Goal: Find specific page/section: Find specific page/section

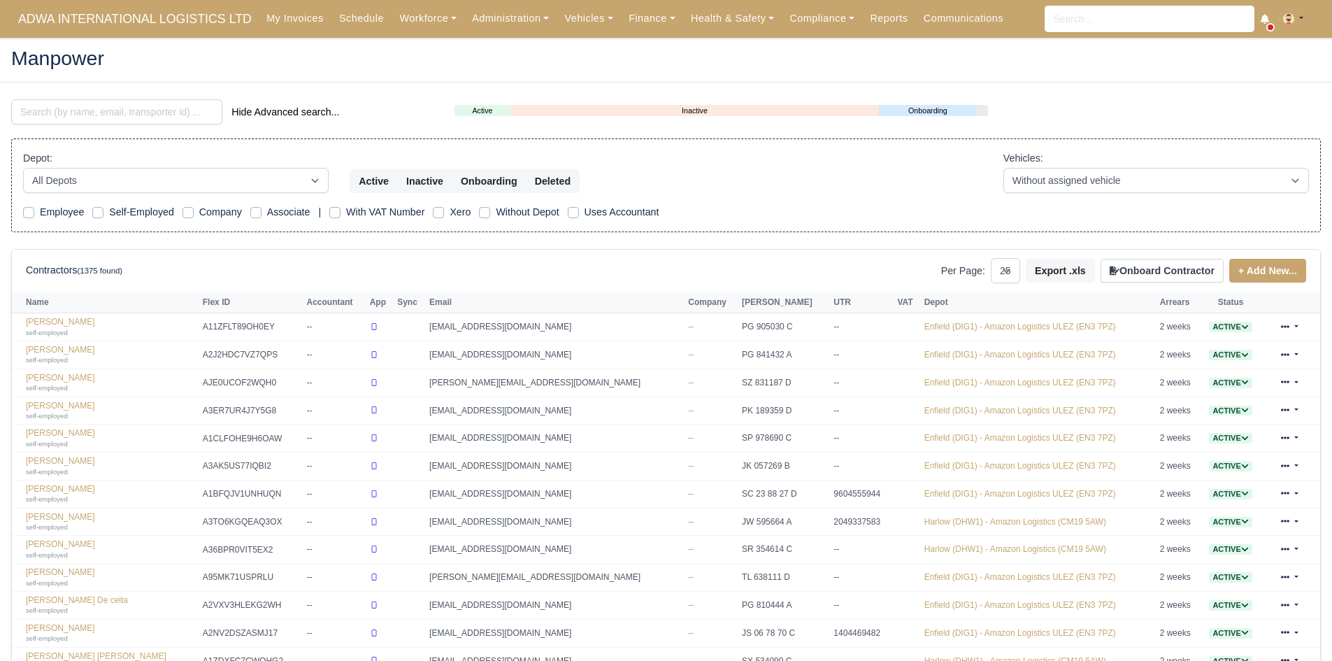
select select "25"
click at [423, 12] on link "Workforce" at bounding box center [428, 18] width 73 height 27
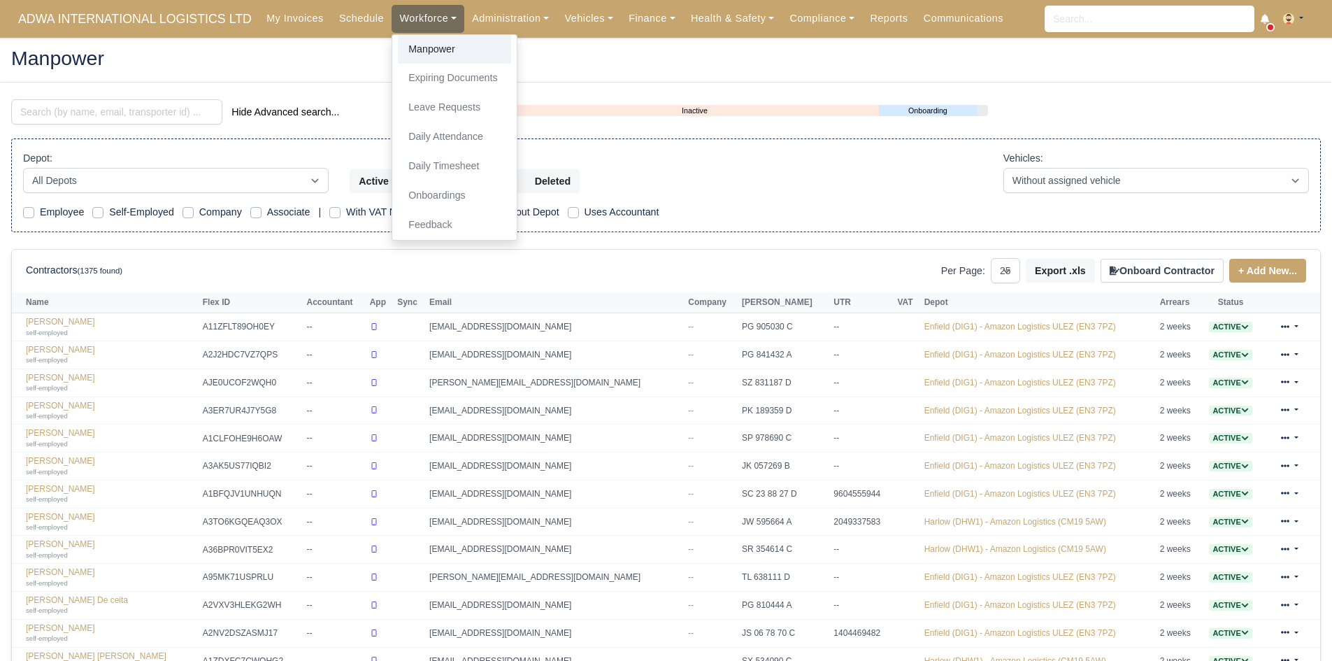
click at [430, 41] on link "Manpower" at bounding box center [454, 49] width 113 height 29
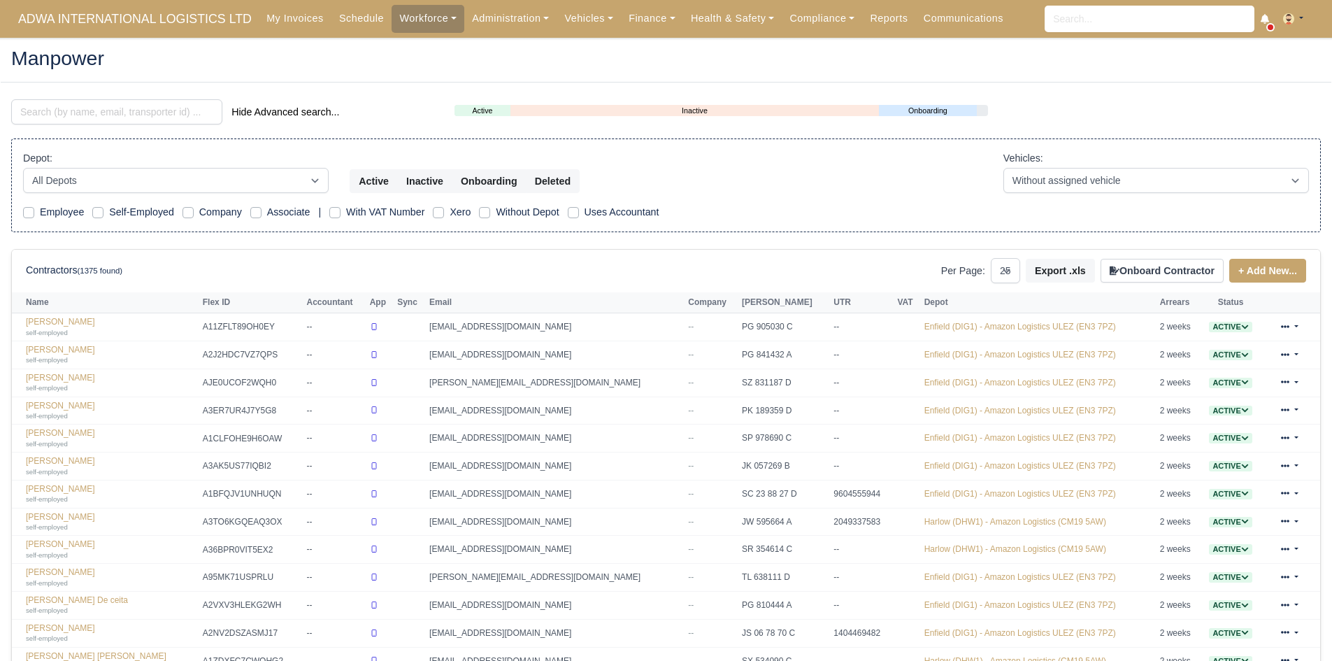
select select "25"
click at [123, 113] on input "search" at bounding box center [116, 111] width 211 height 25
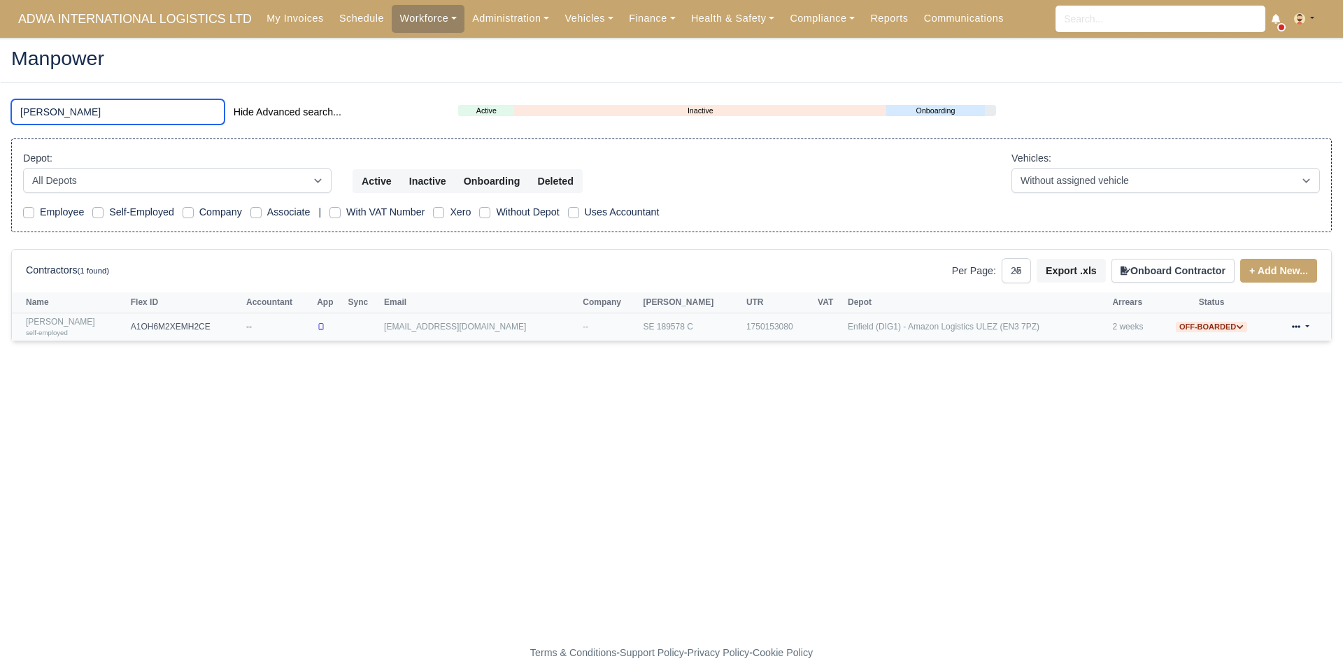
type input "BRIAN"
click at [67, 324] on link "Brian Bajraktari self-employed" at bounding box center [75, 327] width 98 height 20
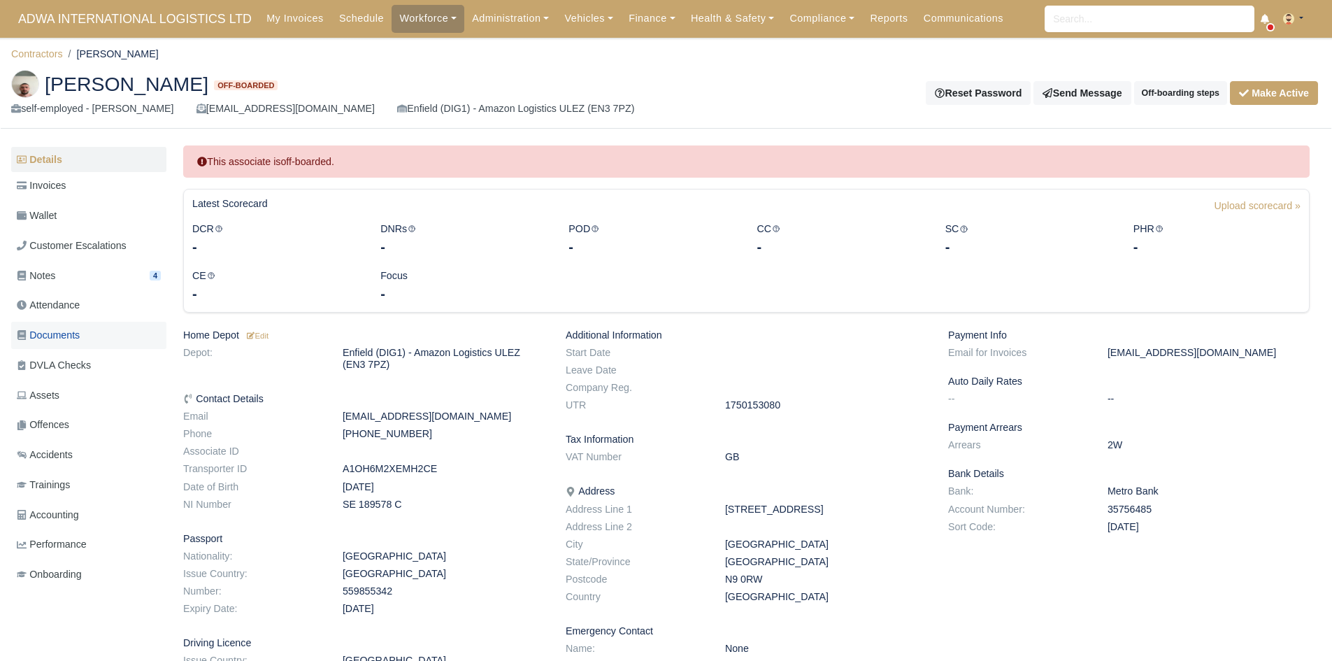
click at [75, 343] on link "Documents" at bounding box center [88, 335] width 155 height 27
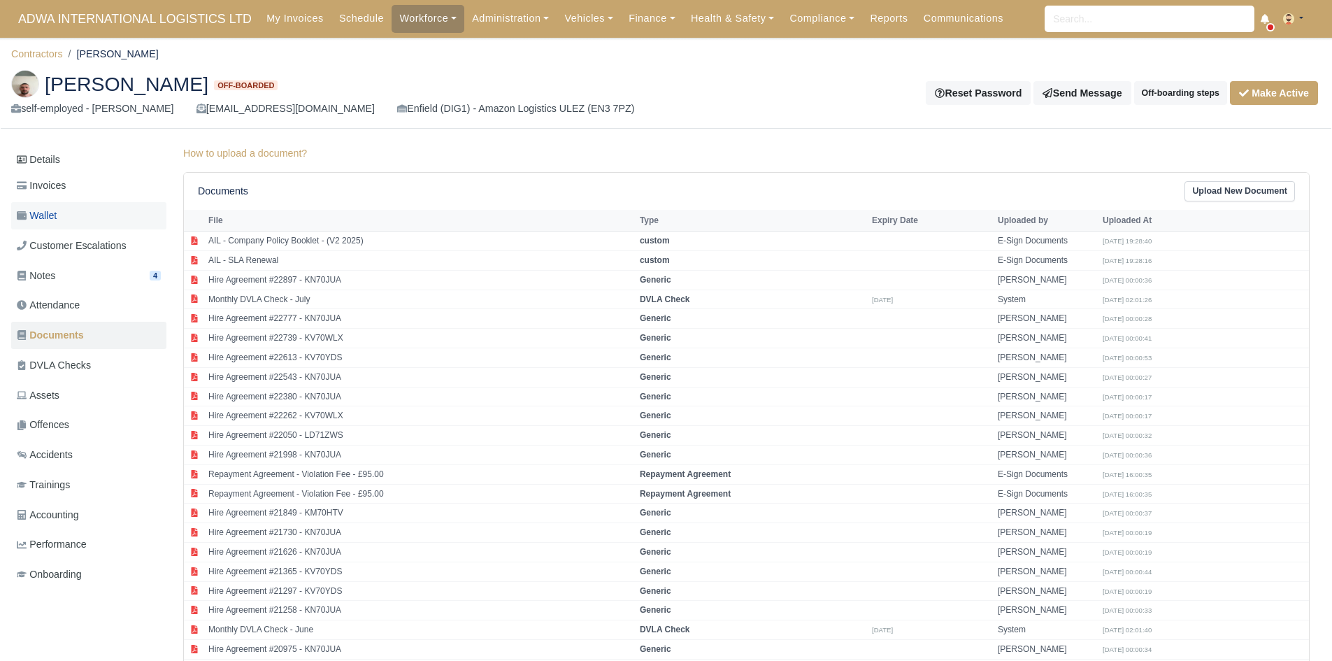
click at [73, 215] on link "Wallet" at bounding box center [88, 215] width 155 height 27
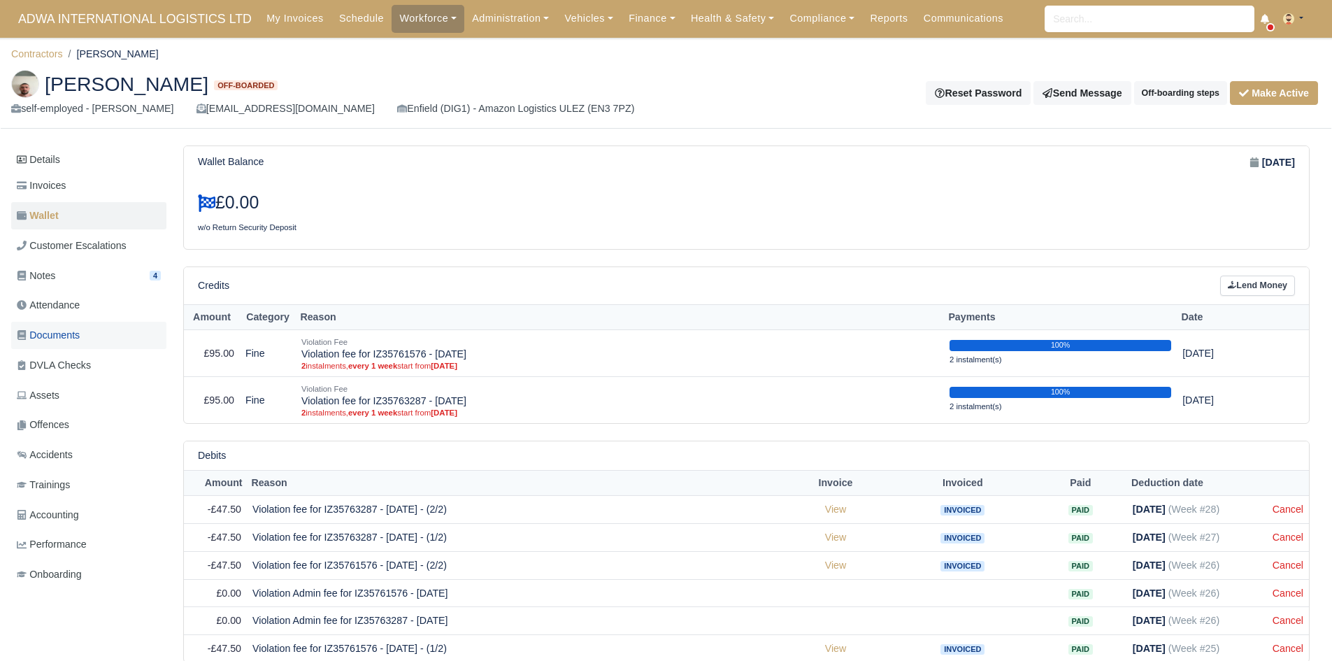
click at [97, 336] on link "Documents" at bounding box center [88, 335] width 155 height 27
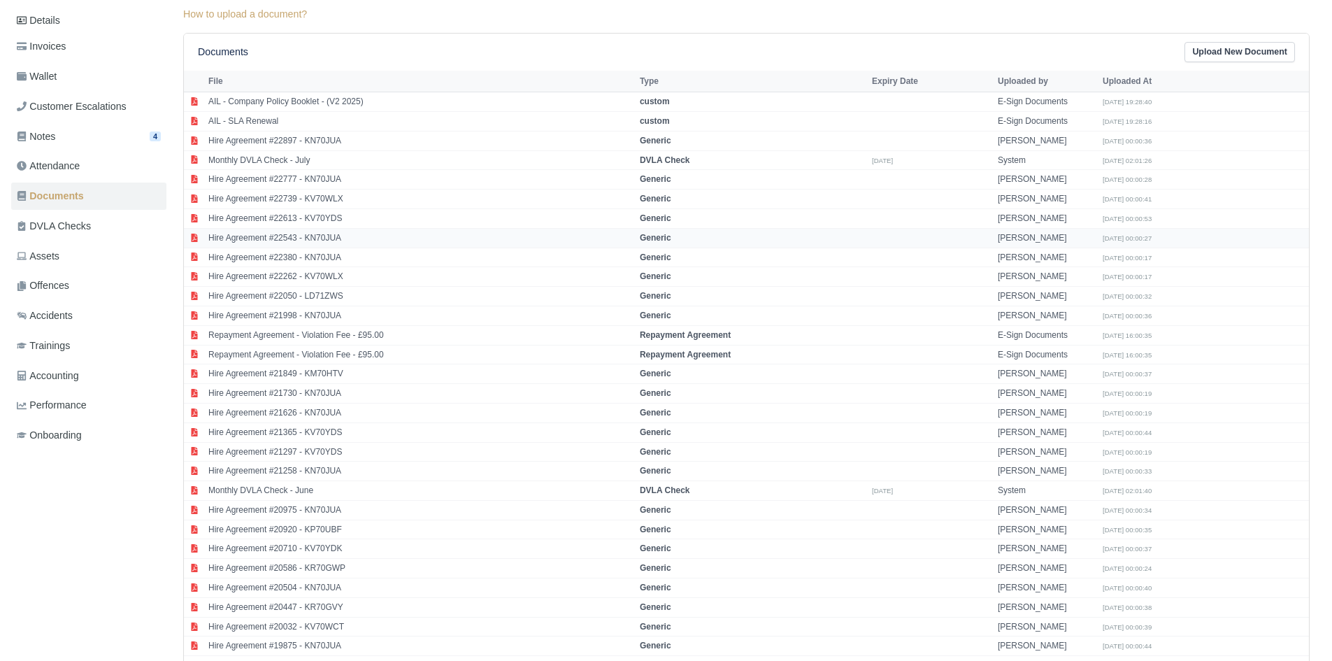
scroll to position [141, 0]
click at [321, 352] on td "Repayment Agreement - Violation Fee - £95.00" at bounding box center [420, 353] width 431 height 20
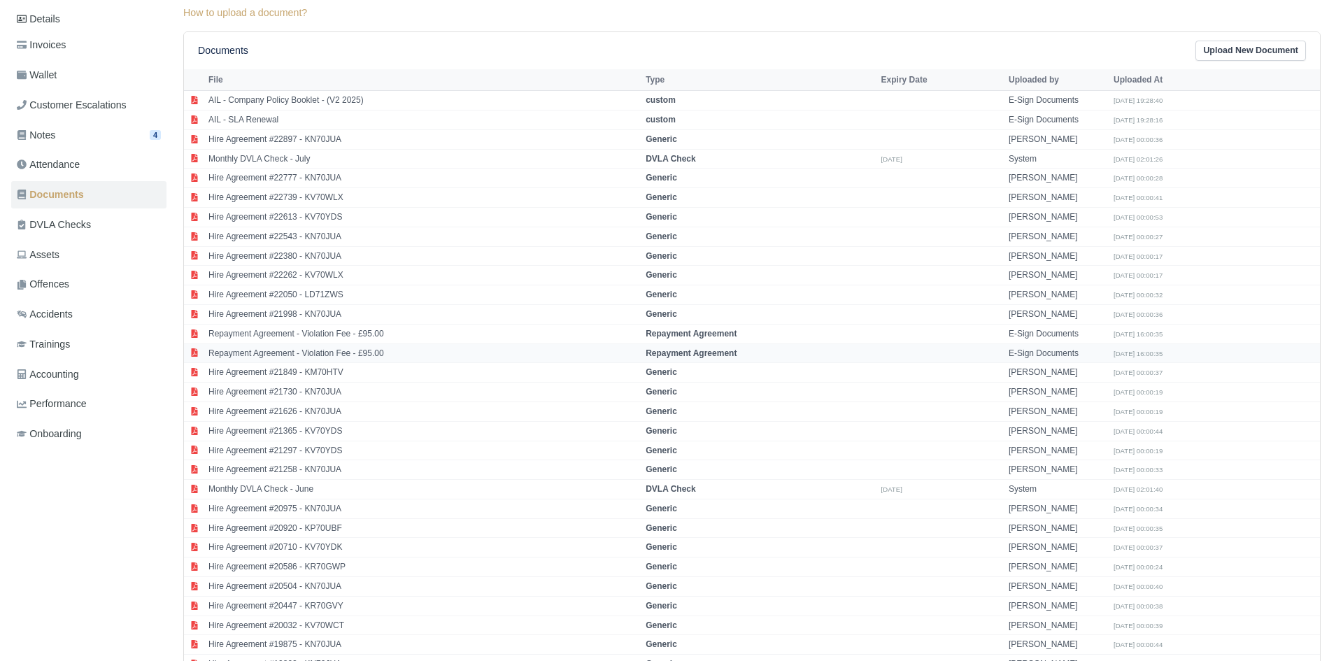
select select "repayment-agreement"
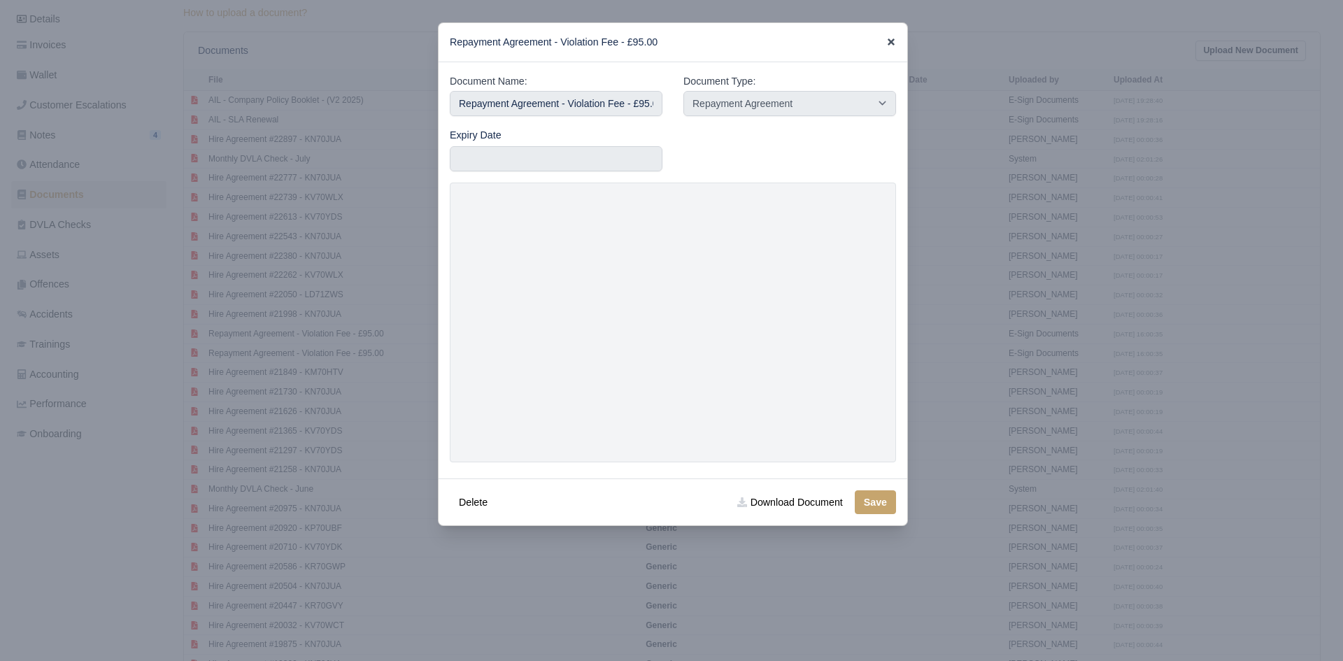
click at [889, 45] on icon at bounding box center [890, 41] width 7 height 7
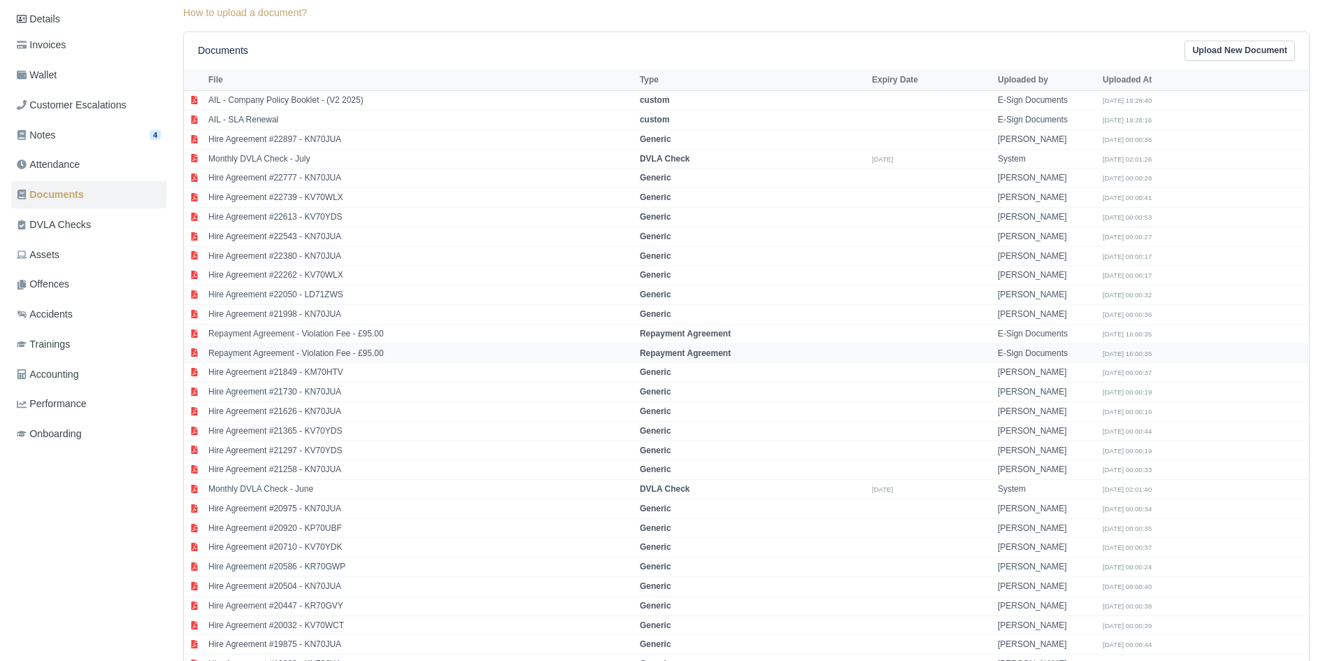
click at [338, 354] on td "Repayment Agreement - Violation Fee - £95.00" at bounding box center [420, 353] width 431 height 20
select select "repayment-agreement"
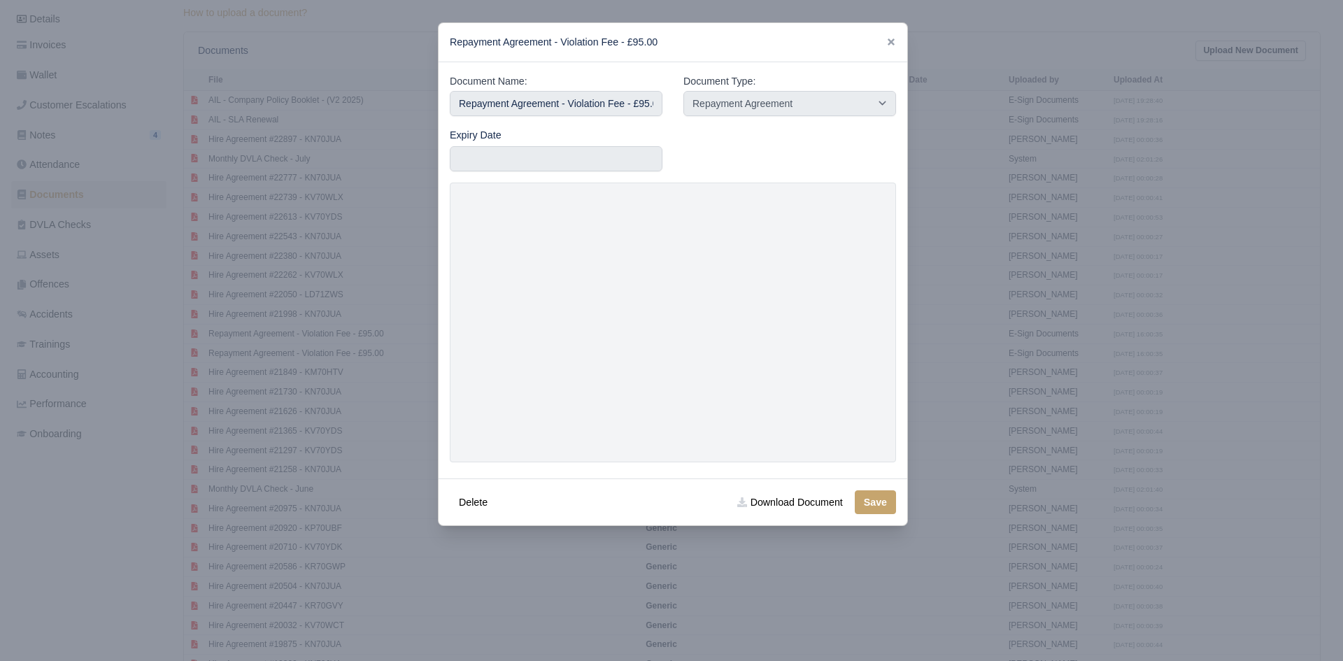
click at [890, 48] on link at bounding box center [891, 41] width 10 height 11
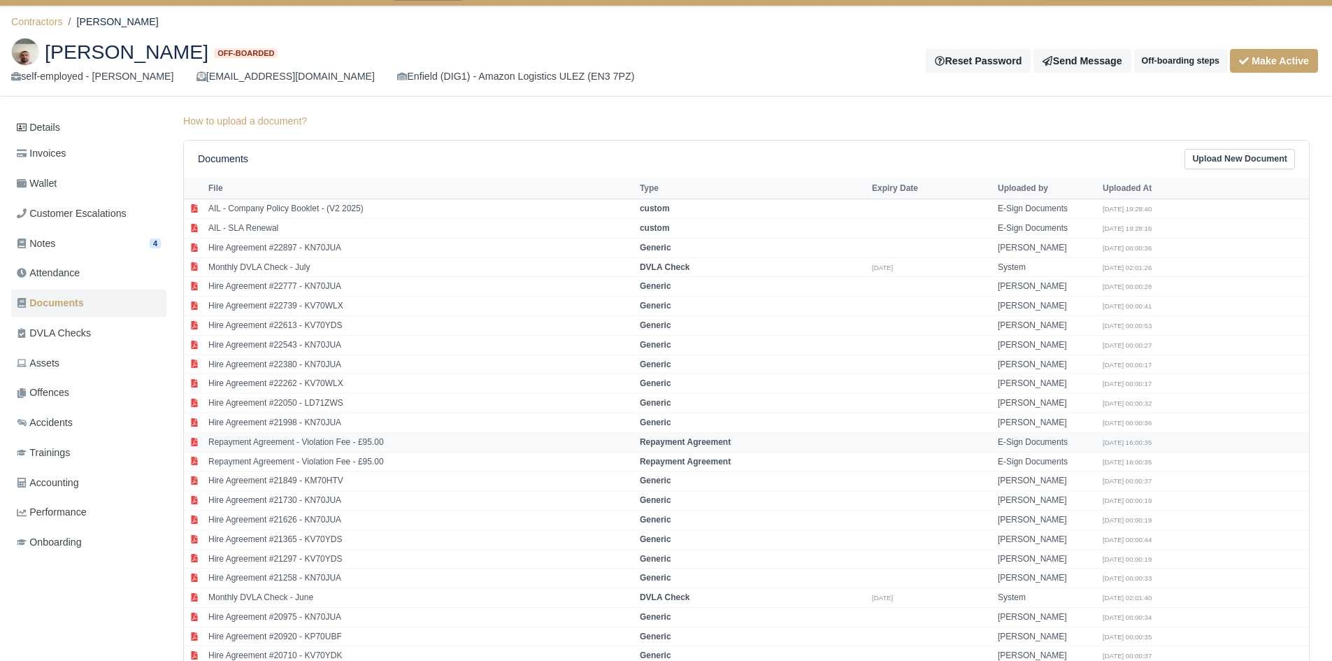
scroll to position [0, 0]
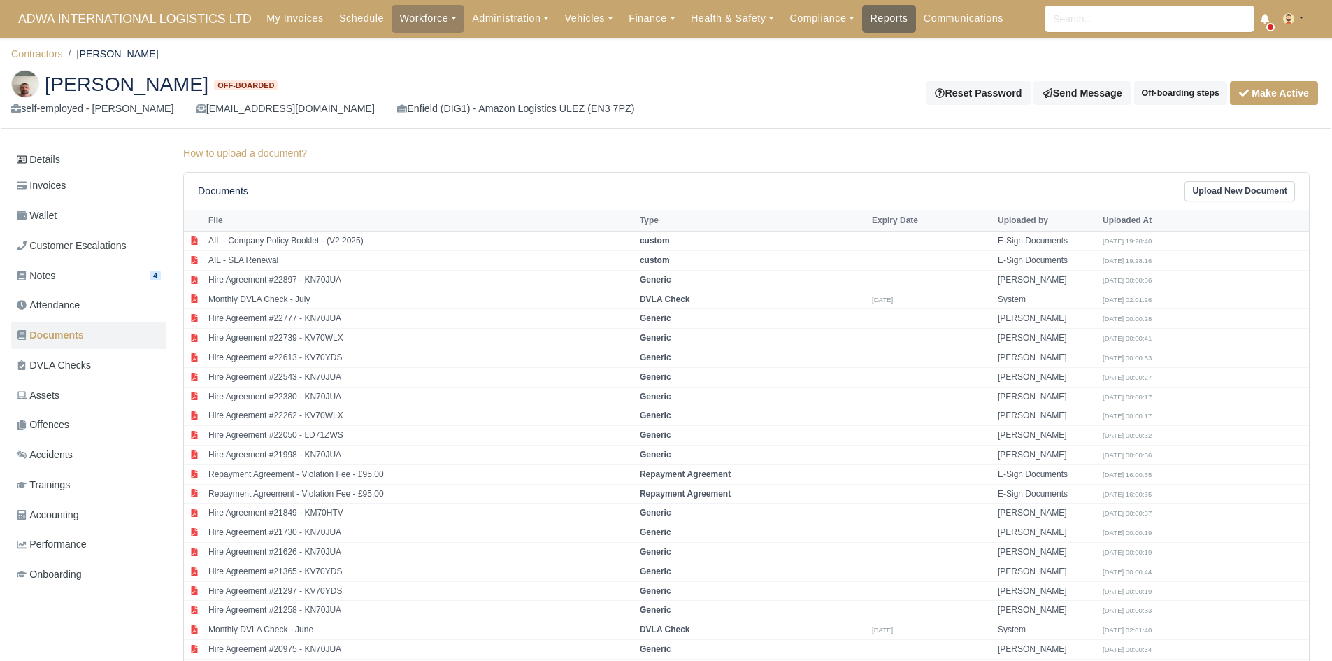
click at [872, 13] on link "Reports" at bounding box center [888, 18] width 53 height 27
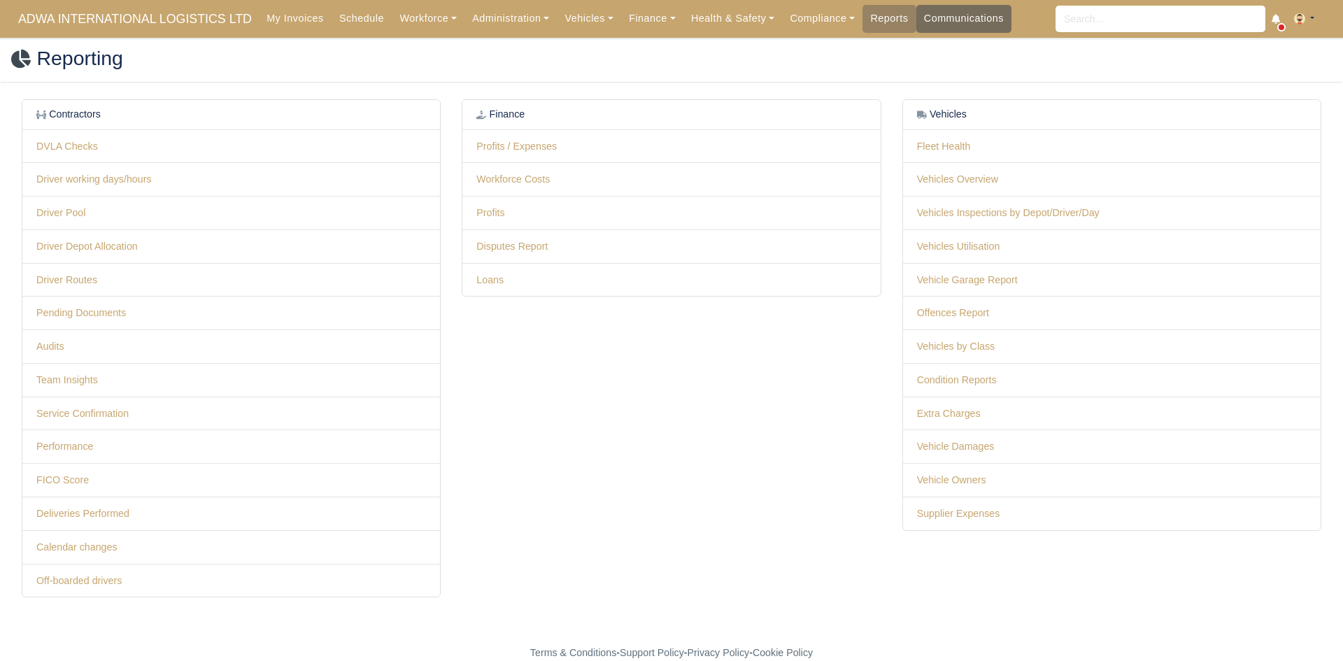
click at [928, 25] on link "Communications" at bounding box center [964, 18] width 96 height 27
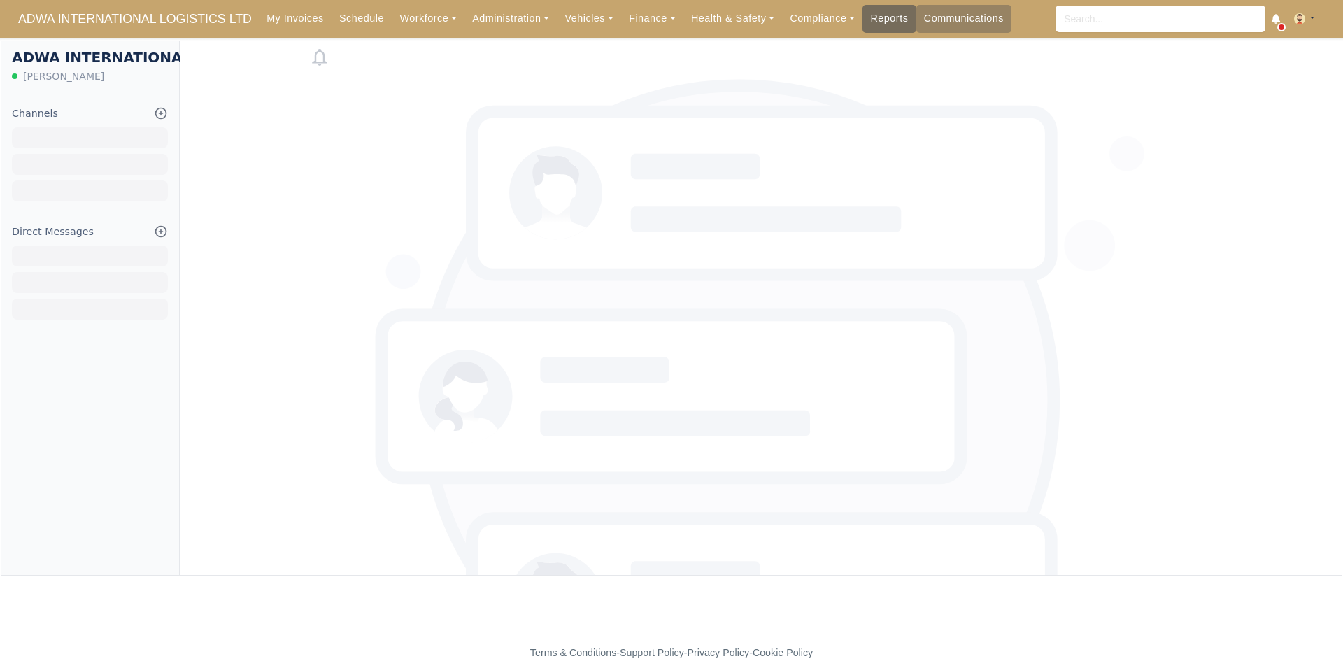
click at [880, 17] on link "Reports" at bounding box center [888, 18] width 53 height 27
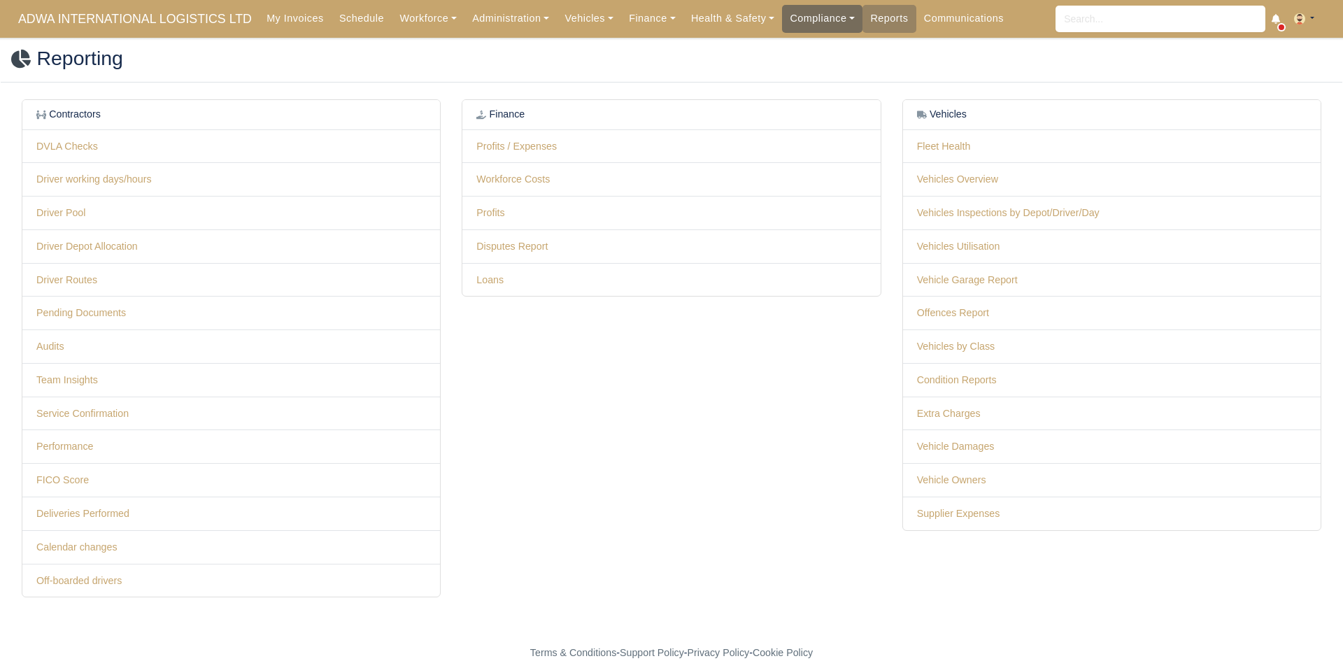
click at [806, 10] on link "Compliance" at bounding box center [822, 18] width 80 height 27
click at [804, 80] on link "E-Sign Documents" at bounding box center [850, 78] width 125 height 29
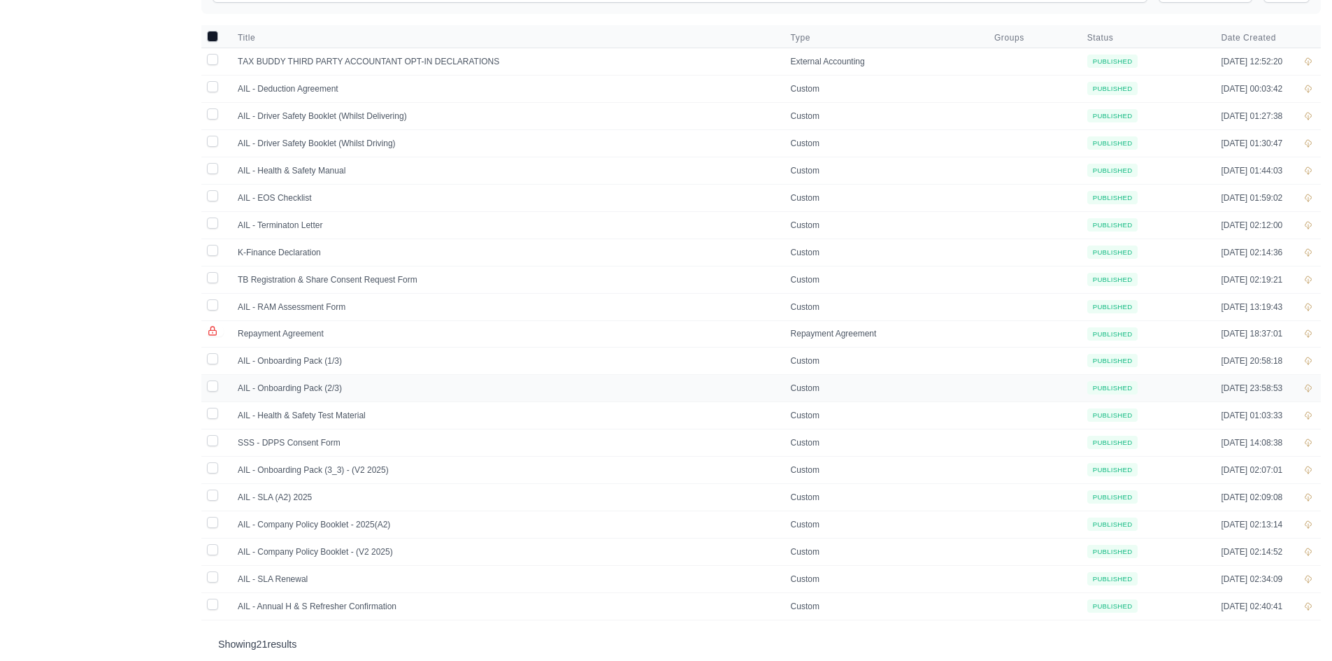
scroll to position [190, 0]
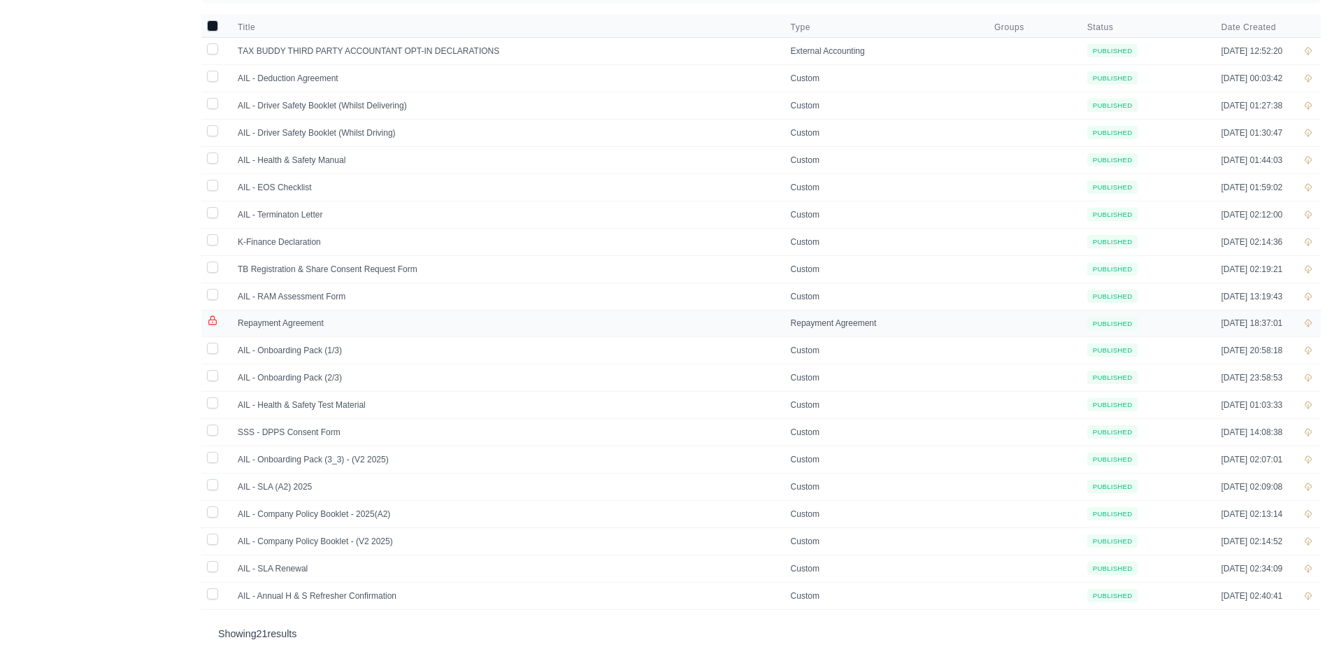
click at [1313, 316] on td at bounding box center [1308, 323] width 25 height 27
